Goal: Find specific page/section: Find specific page/section

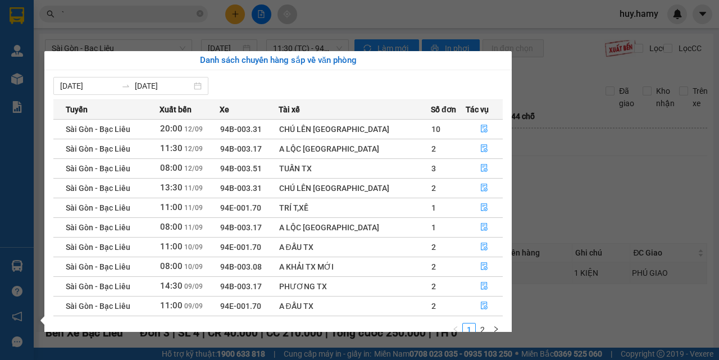
scroll to position [393, 0]
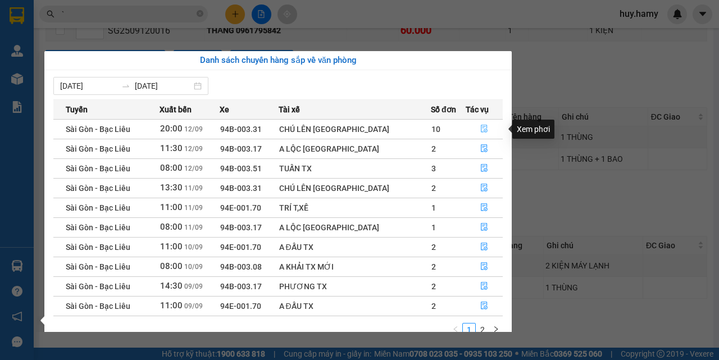
click at [481, 126] on icon "file-done" at bounding box center [484, 129] width 8 height 8
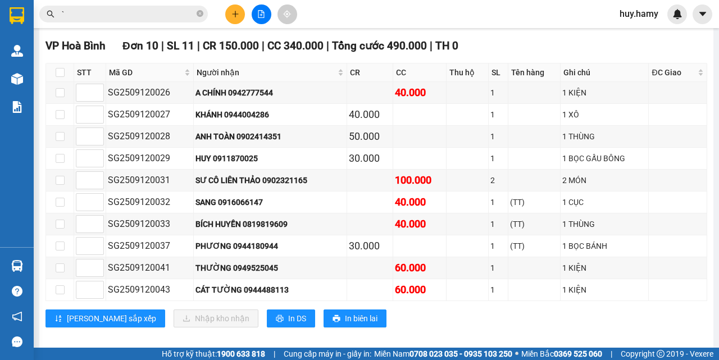
scroll to position [646, 0]
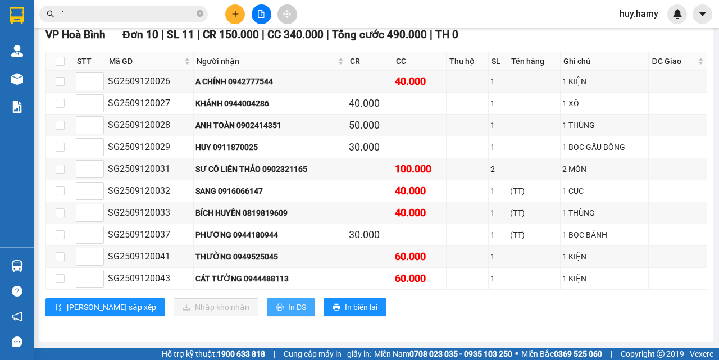
click at [288, 307] on span "In DS" at bounding box center [297, 307] width 18 height 12
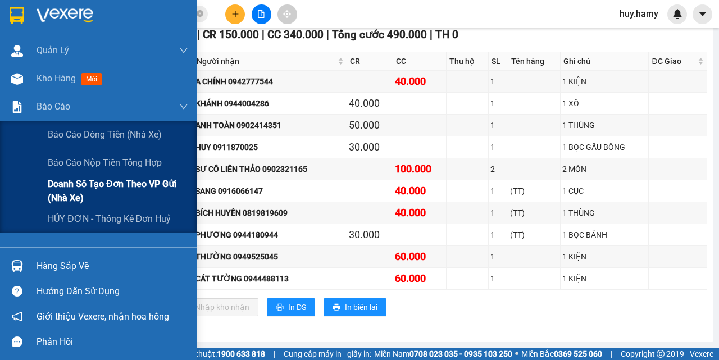
click at [107, 188] on span "Doanh số tạo đơn theo VP gửi (nhà xe)" at bounding box center [118, 191] width 140 height 28
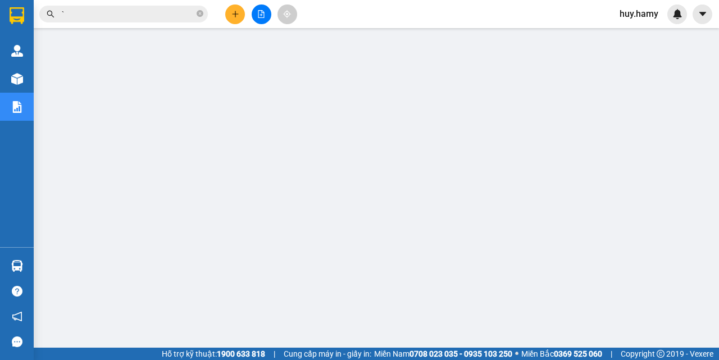
click at [106, 8] on input "`" at bounding box center [128, 14] width 133 height 12
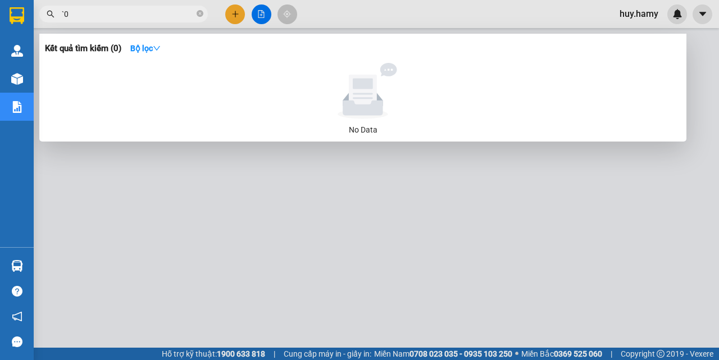
type input "`"
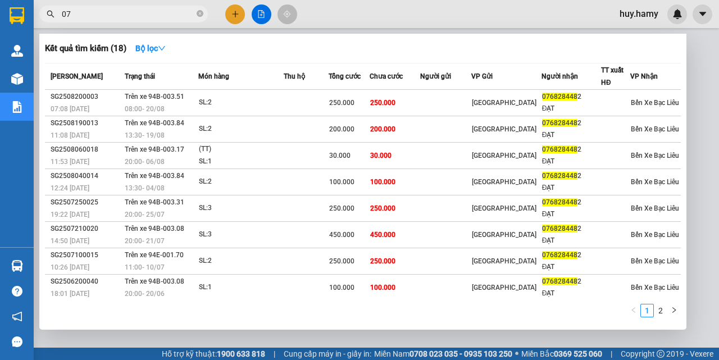
type input "0"
